Goal: Information Seeking & Learning: Learn about a topic

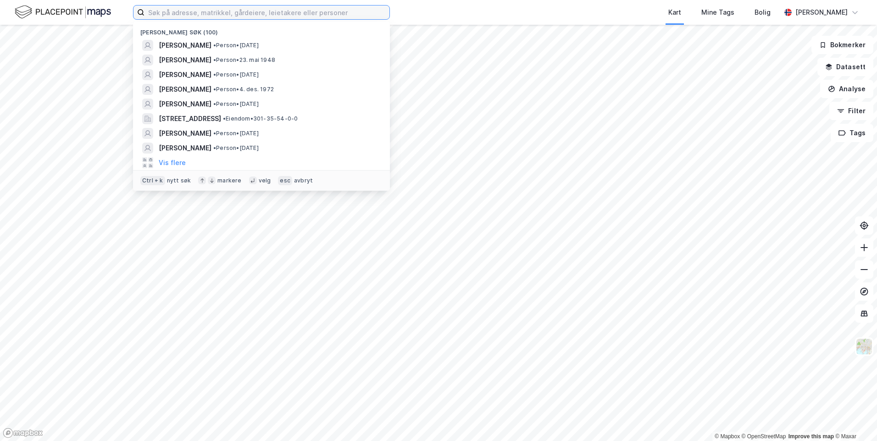
click at [278, 13] on input at bounding box center [266, 13] width 245 height 14
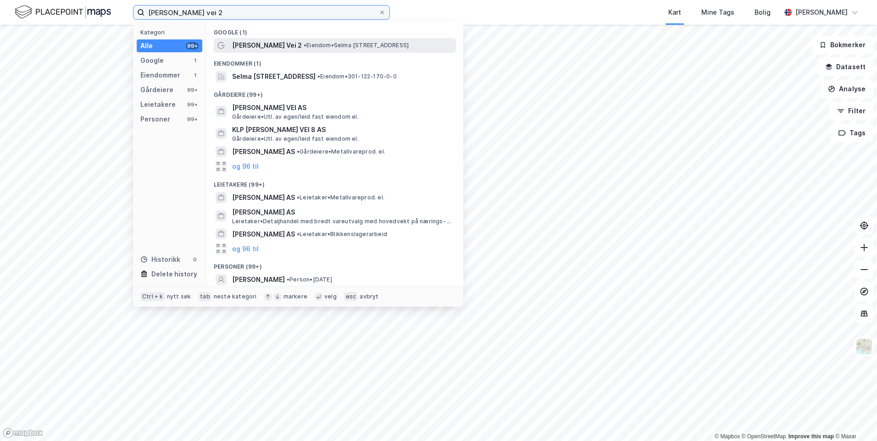
type input "[PERSON_NAME] vei 2"
click at [271, 50] on span "[PERSON_NAME] Vei 2" at bounding box center [267, 45] width 70 height 11
